Goal: Task Accomplishment & Management: Complete application form

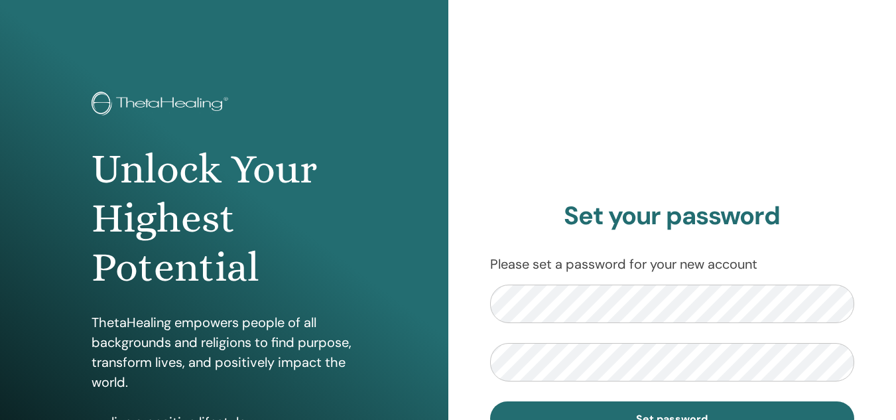
scroll to position [66, 0]
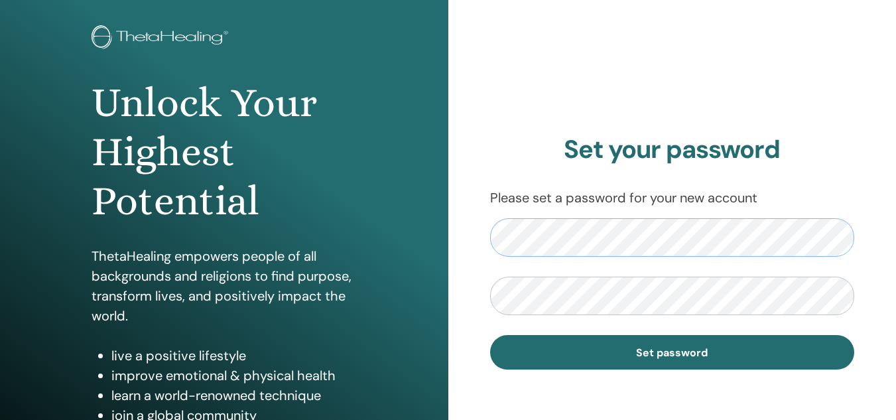
click at [387, 256] on div "Unlock Your Highest Potential ThetaHealing empowers people of all backgrounds a…" at bounding box center [448, 252] width 896 height 637
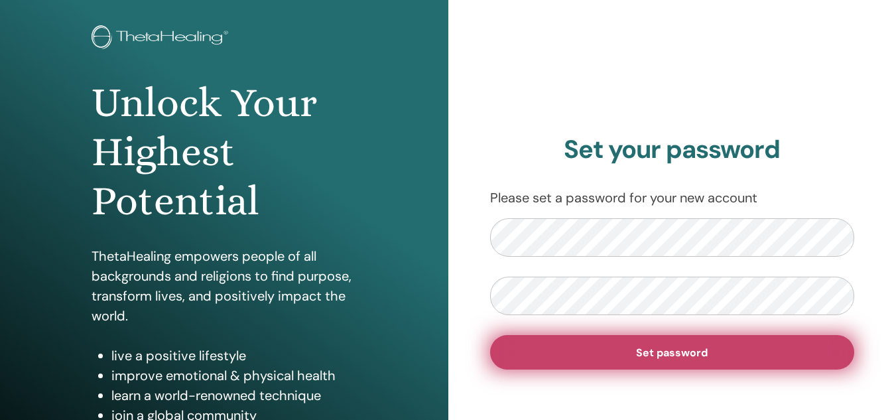
click at [625, 346] on button "Set password" at bounding box center [672, 352] width 365 height 35
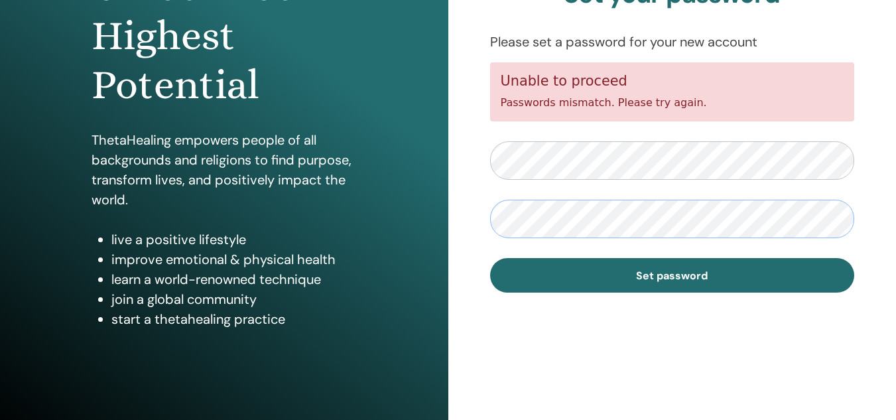
scroll to position [199, 0]
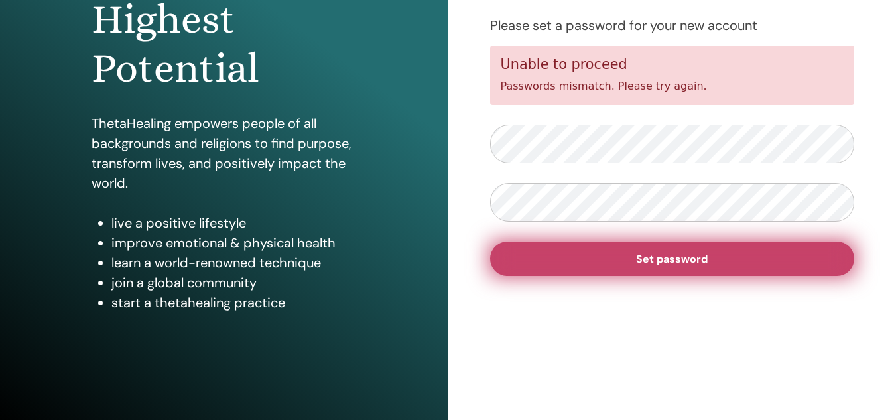
click at [713, 247] on button "Set password" at bounding box center [672, 259] width 365 height 35
